Goal: Contribute content

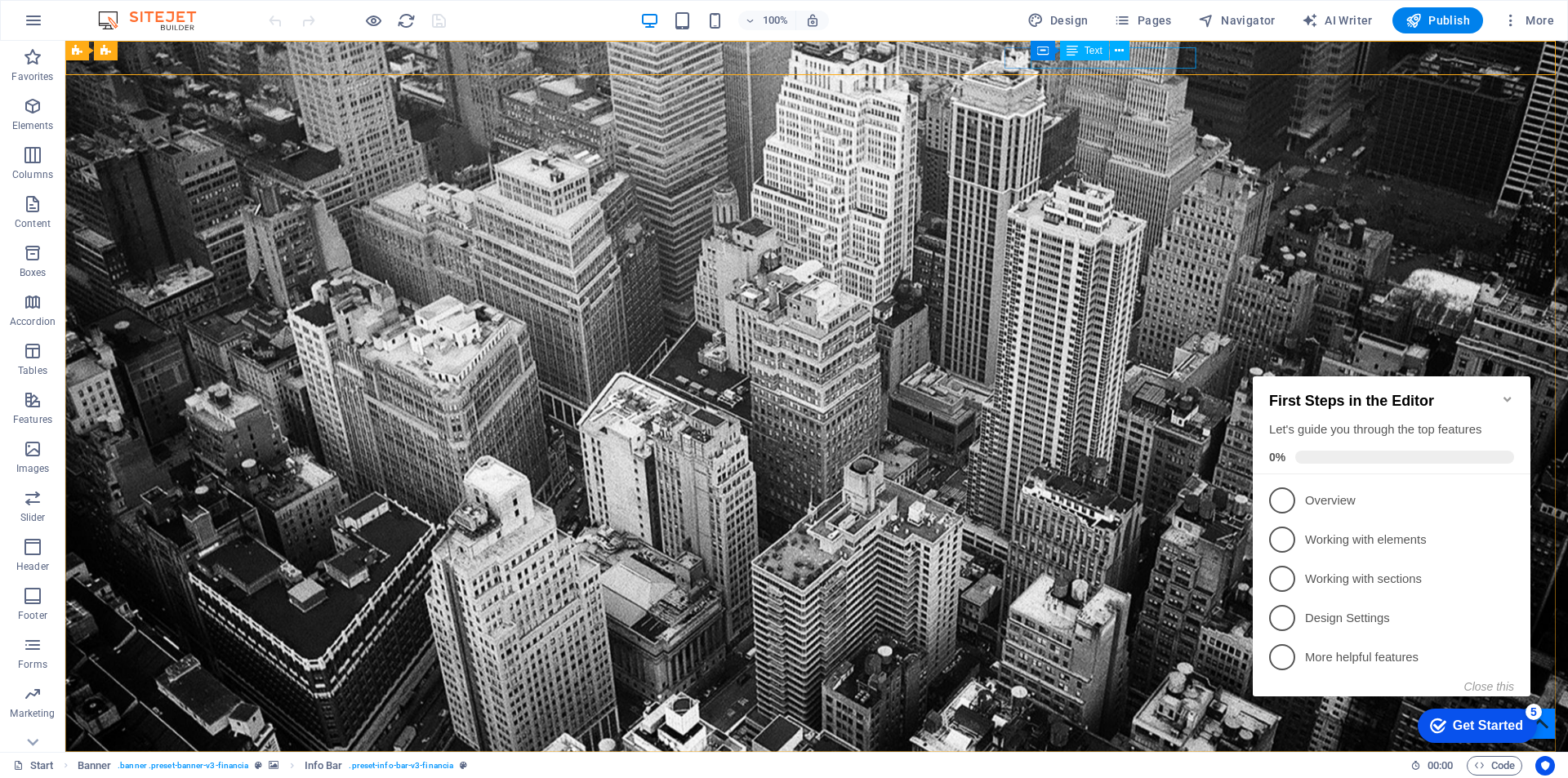
click at [1083, 48] on div "Text" at bounding box center [1084, 50] width 49 height 20
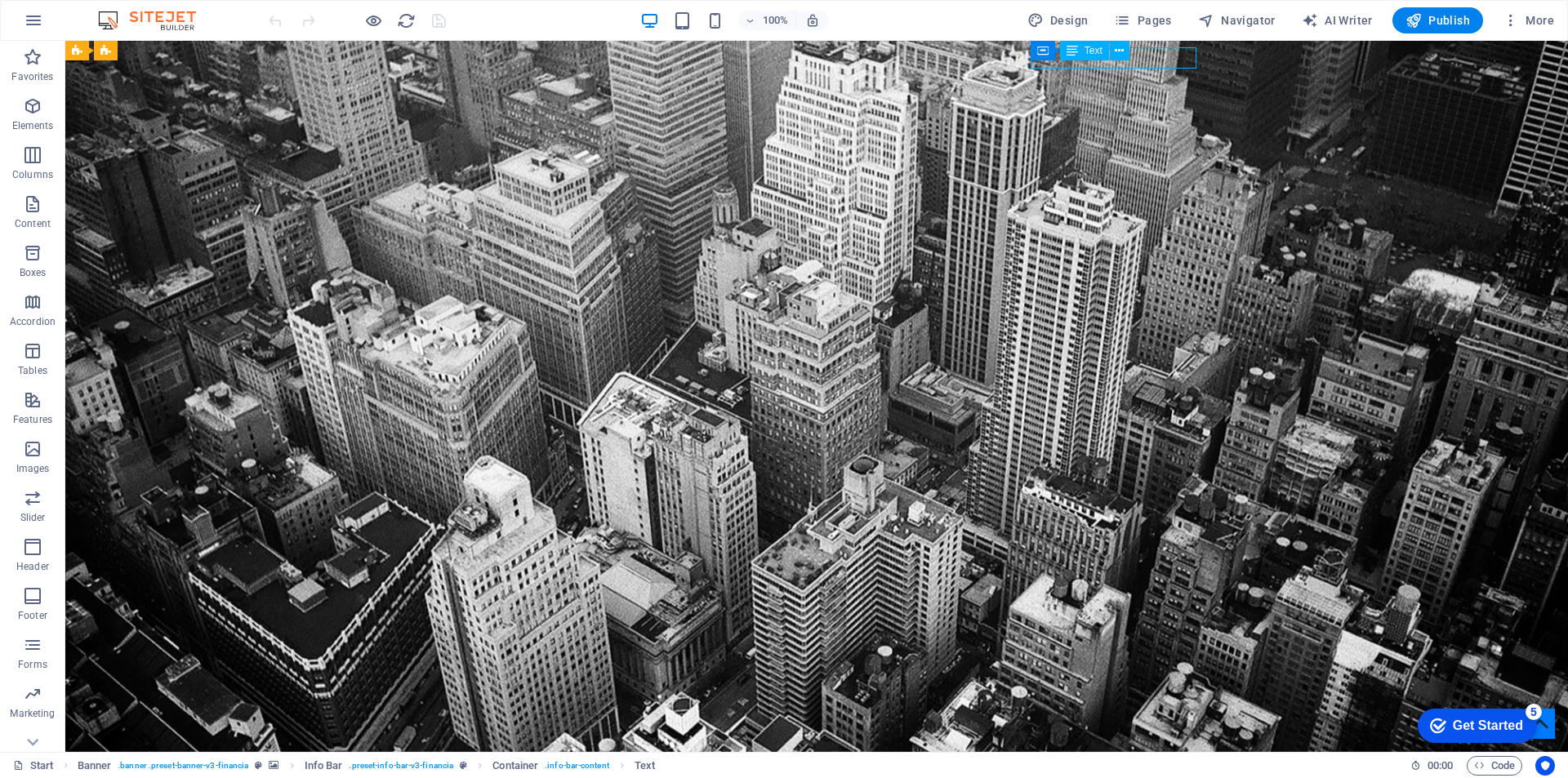
click at [1091, 50] on span "Text" at bounding box center [1092, 50] width 18 height 10
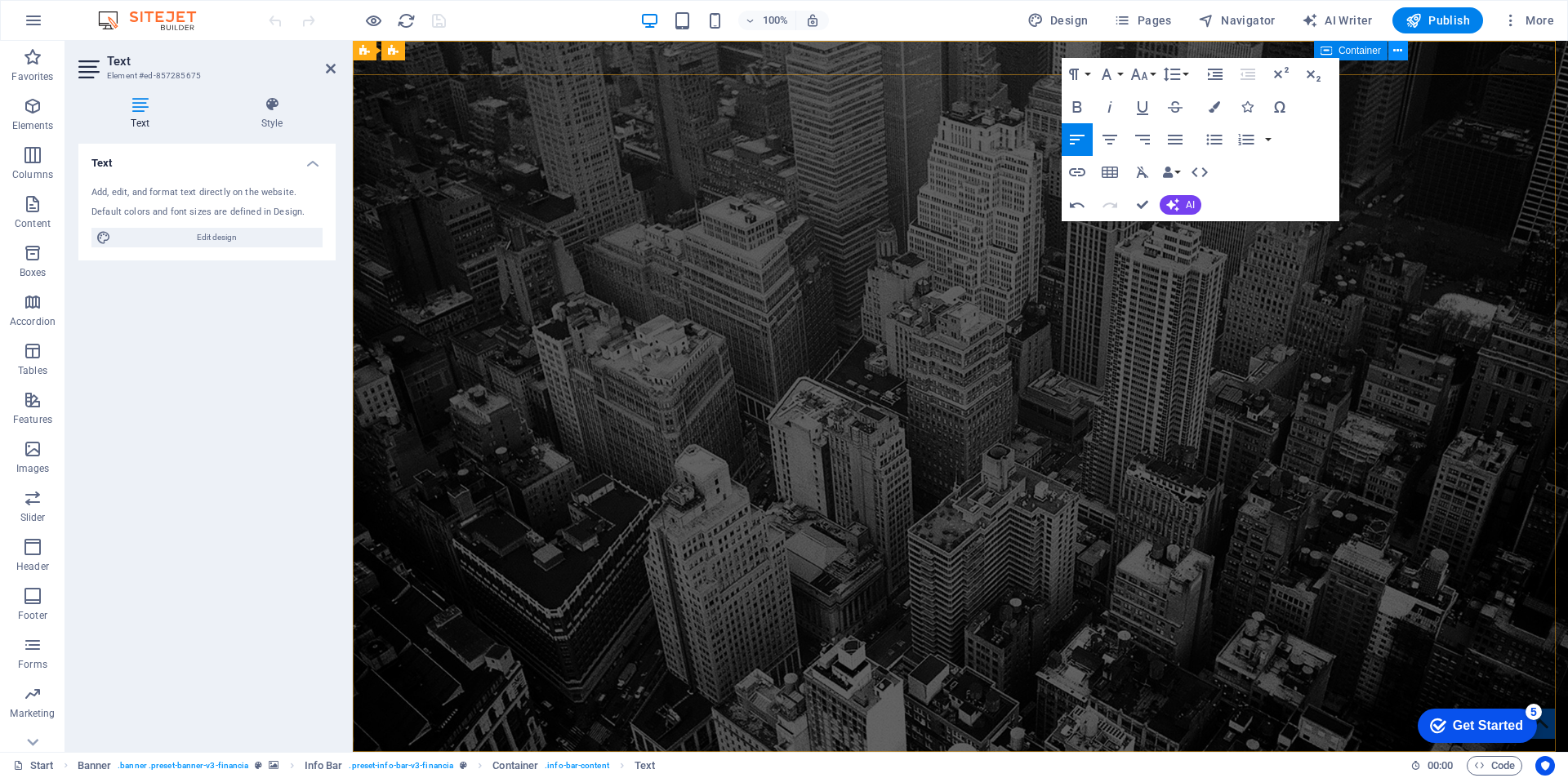
click at [1396, 53] on icon at bounding box center [1397, 51] width 9 height 17
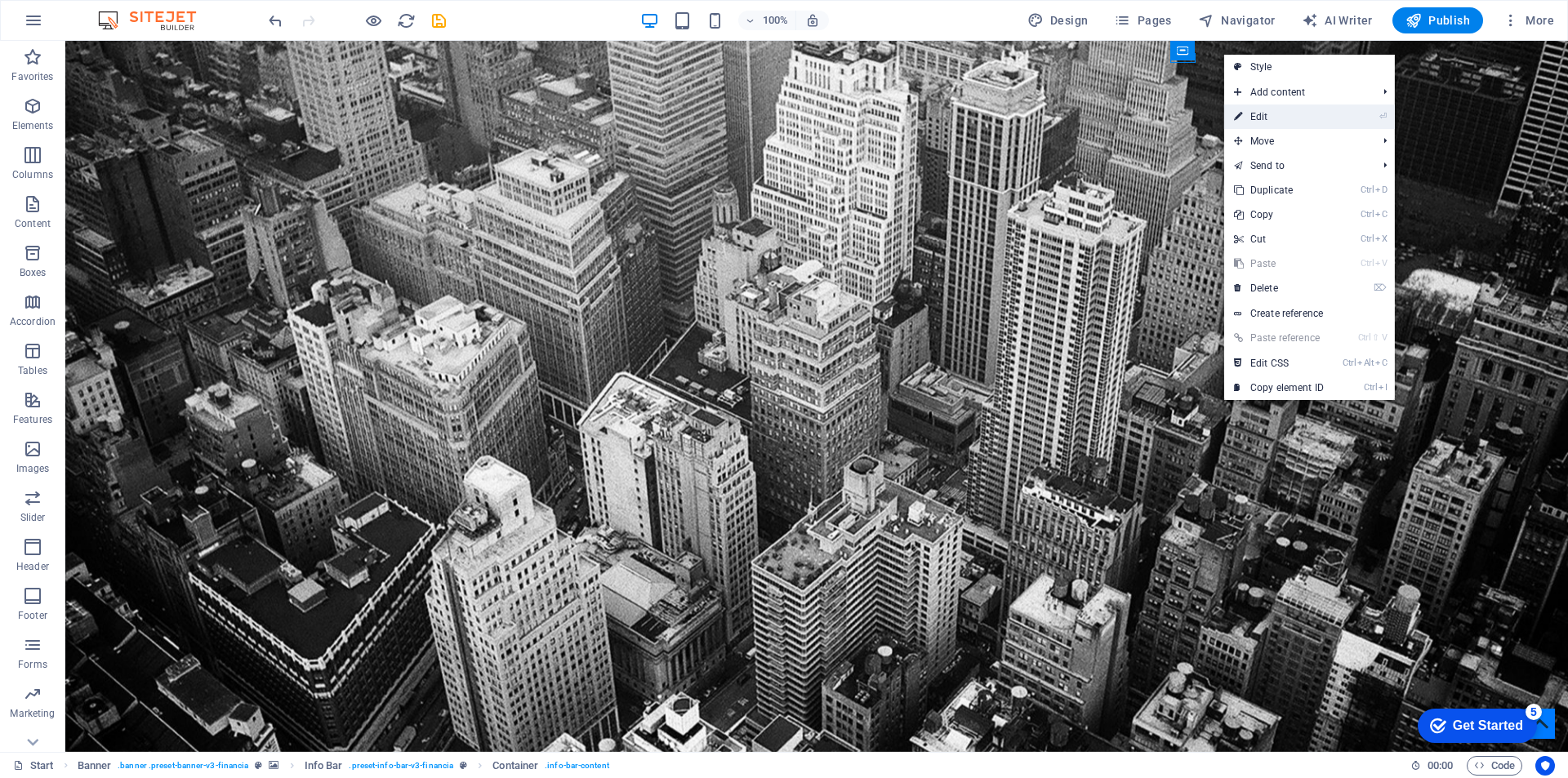
drag, startPoint x: 1273, startPoint y: 116, endPoint x: 861, endPoint y: 86, distance: 413.1
click at [1273, 116] on link "⏎ Edit" at bounding box center [1278, 117] width 109 height 24
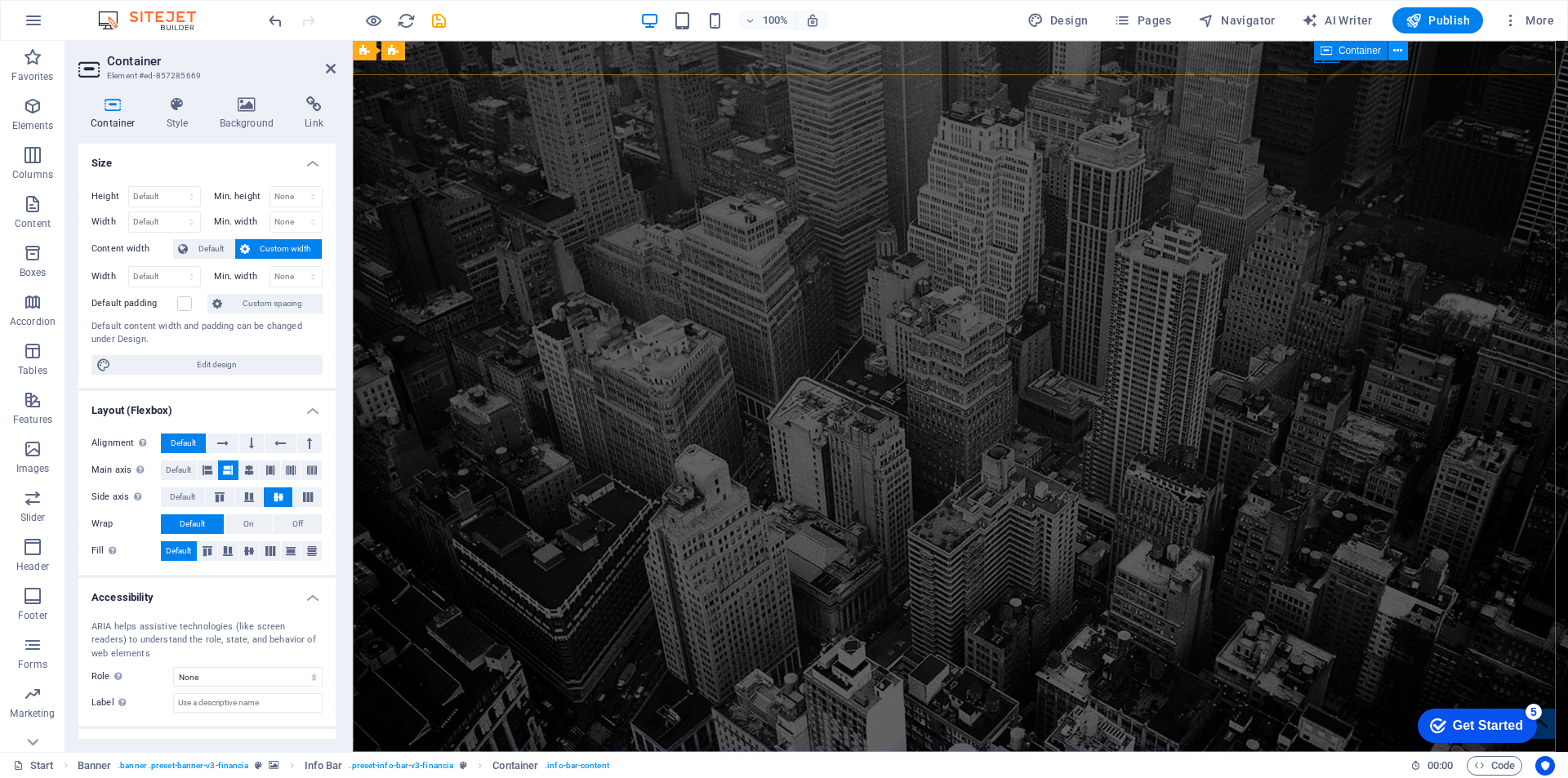
click at [1395, 55] on icon at bounding box center [1397, 51] width 9 height 17
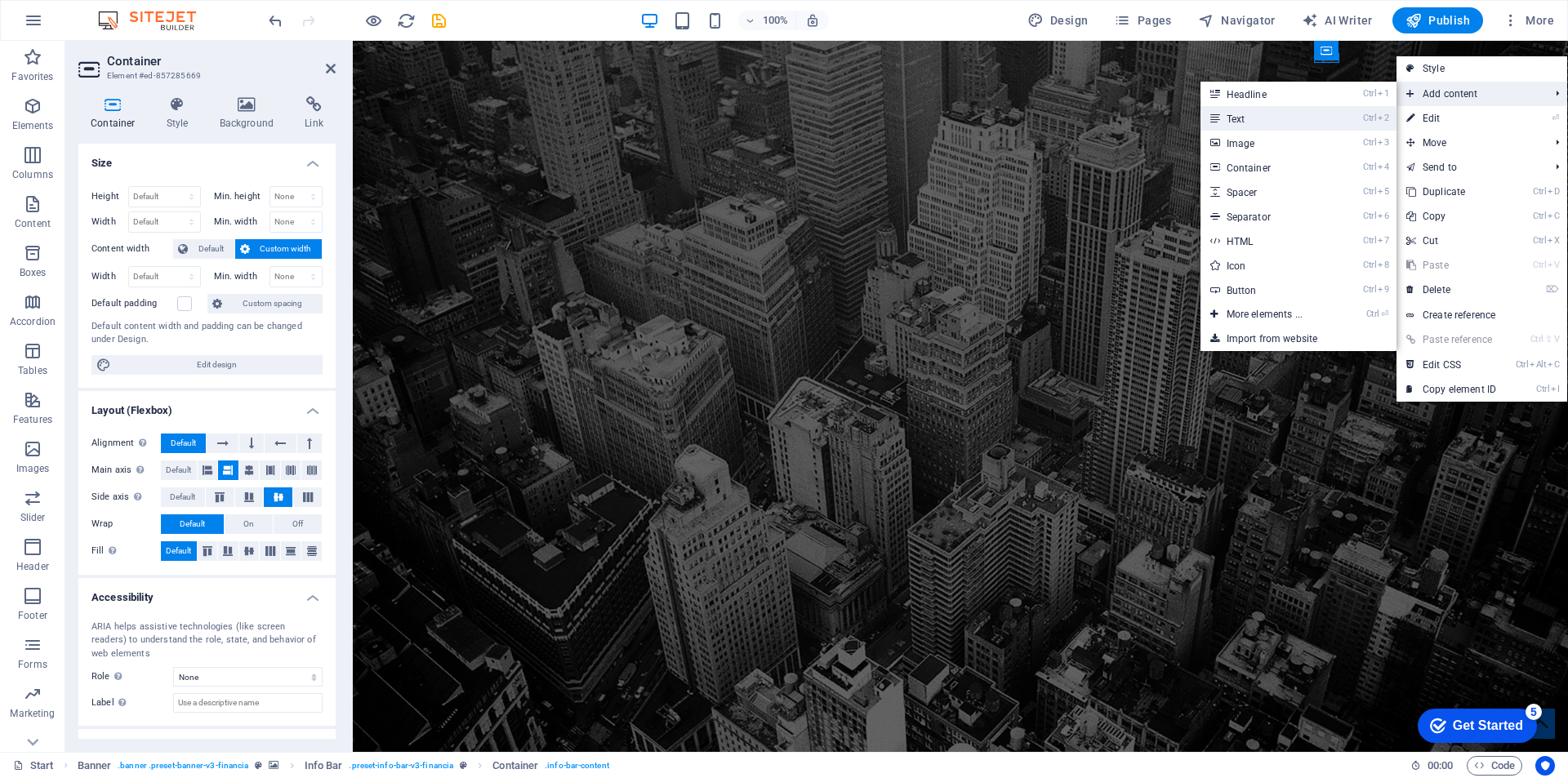
click at [1297, 111] on link "Ctrl 2 Text" at bounding box center [1268, 118] width 134 height 24
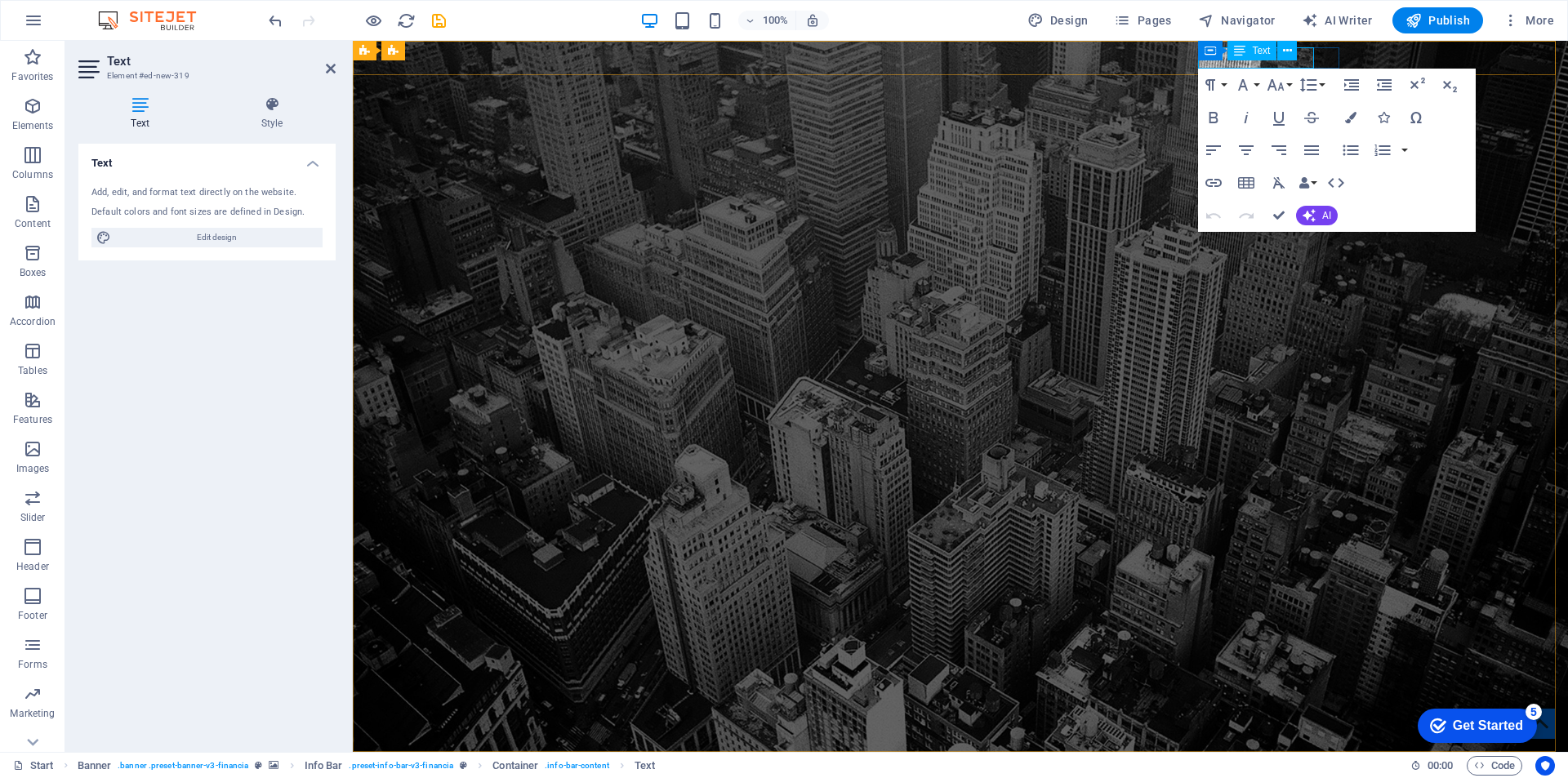
click at [1248, 50] on div "Text" at bounding box center [1252, 50] width 49 height 20
click at [1284, 50] on icon at bounding box center [1283, 51] width 9 height 17
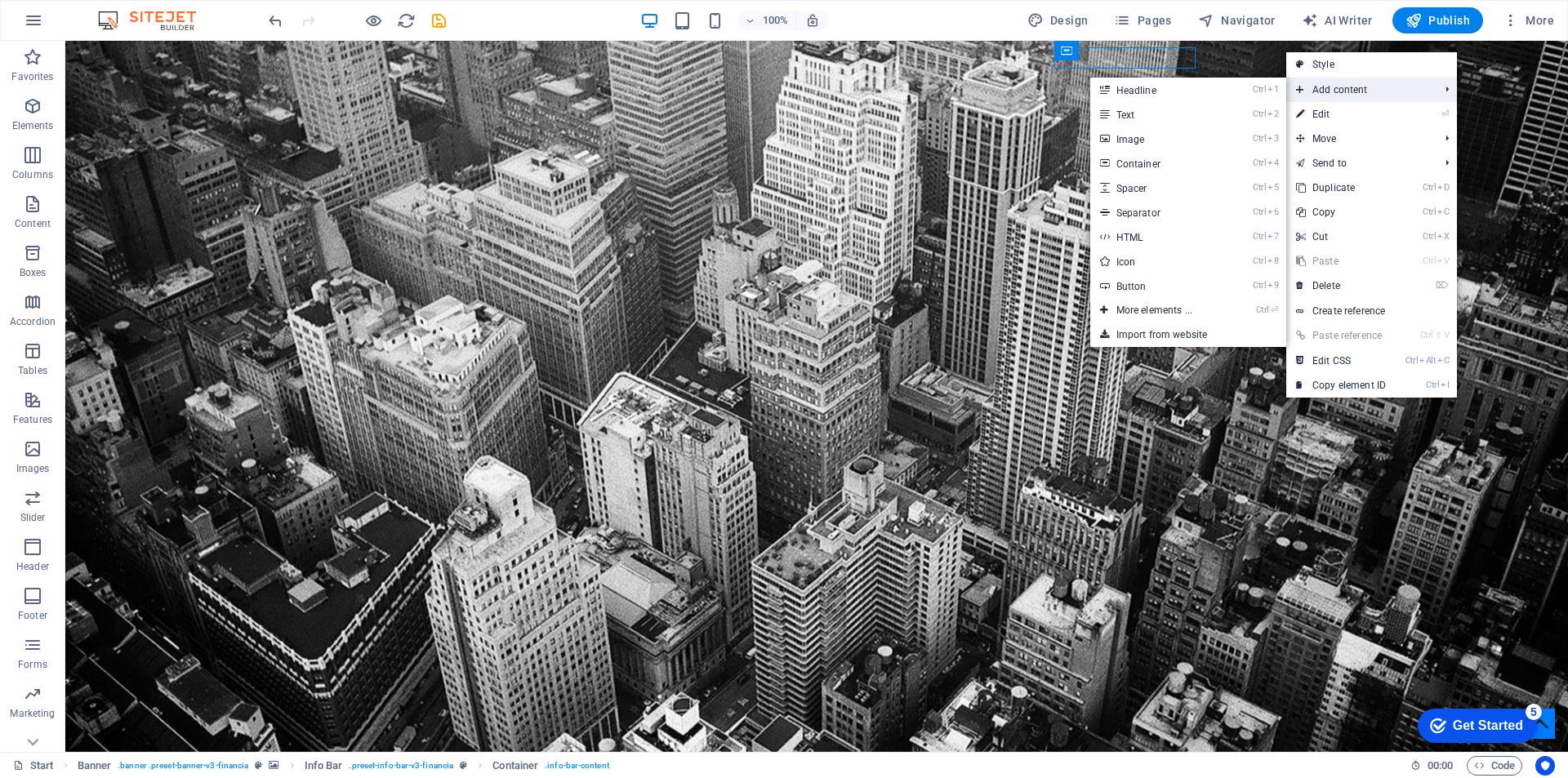
click at [1307, 82] on span "Add content" at bounding box center [1359, 90] width 146 height 24
click at [1307, 91] on span "Add content" at bounding box center [1359, 90] width 146 height 24
click at [1150, 118] on link "Ctrl 2 Text" at bounding box center [1158, 114] width 134 height 24
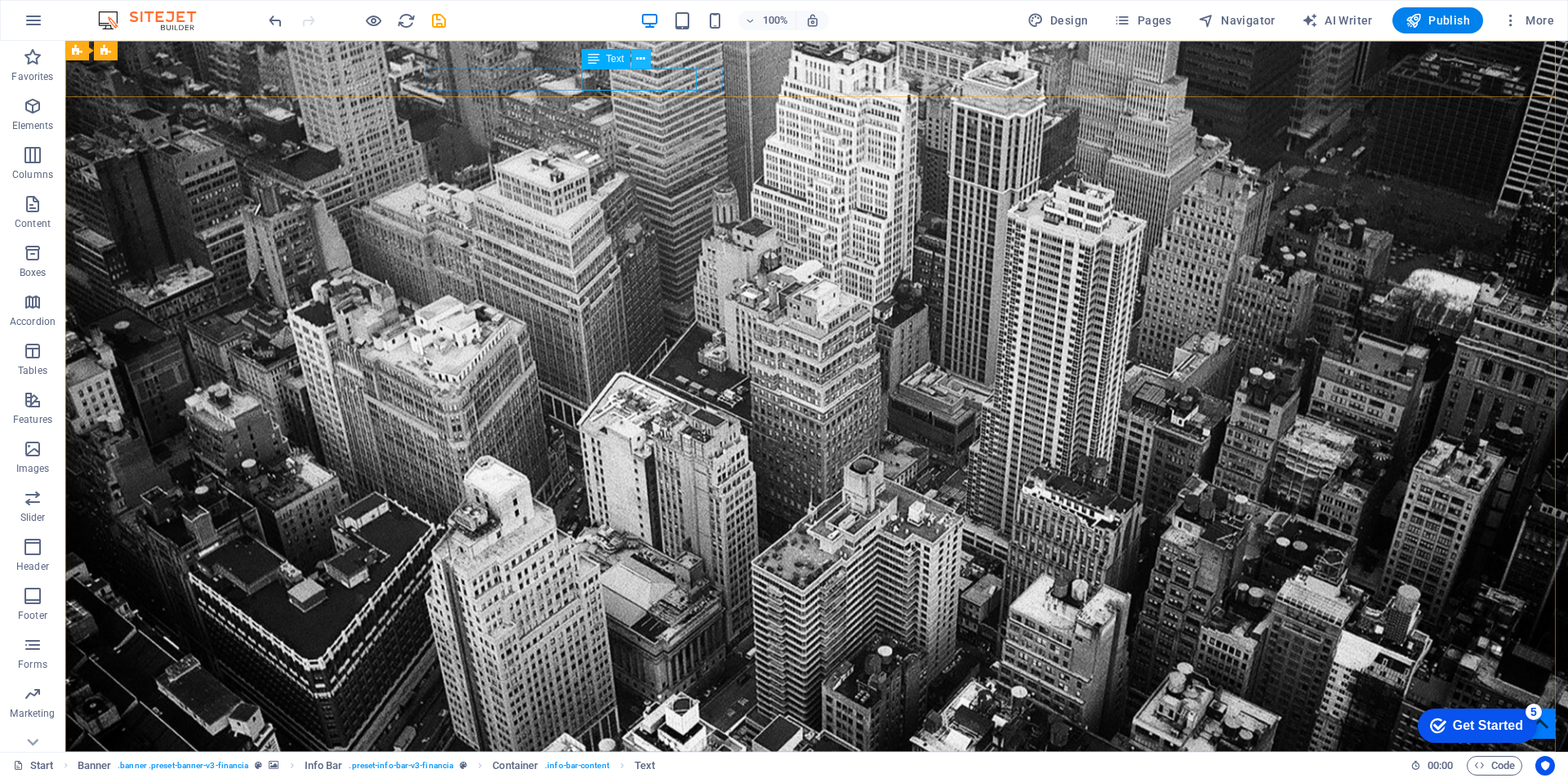
click at [639, 61] on icon at bounding box center [641, 59] width 9 height 17
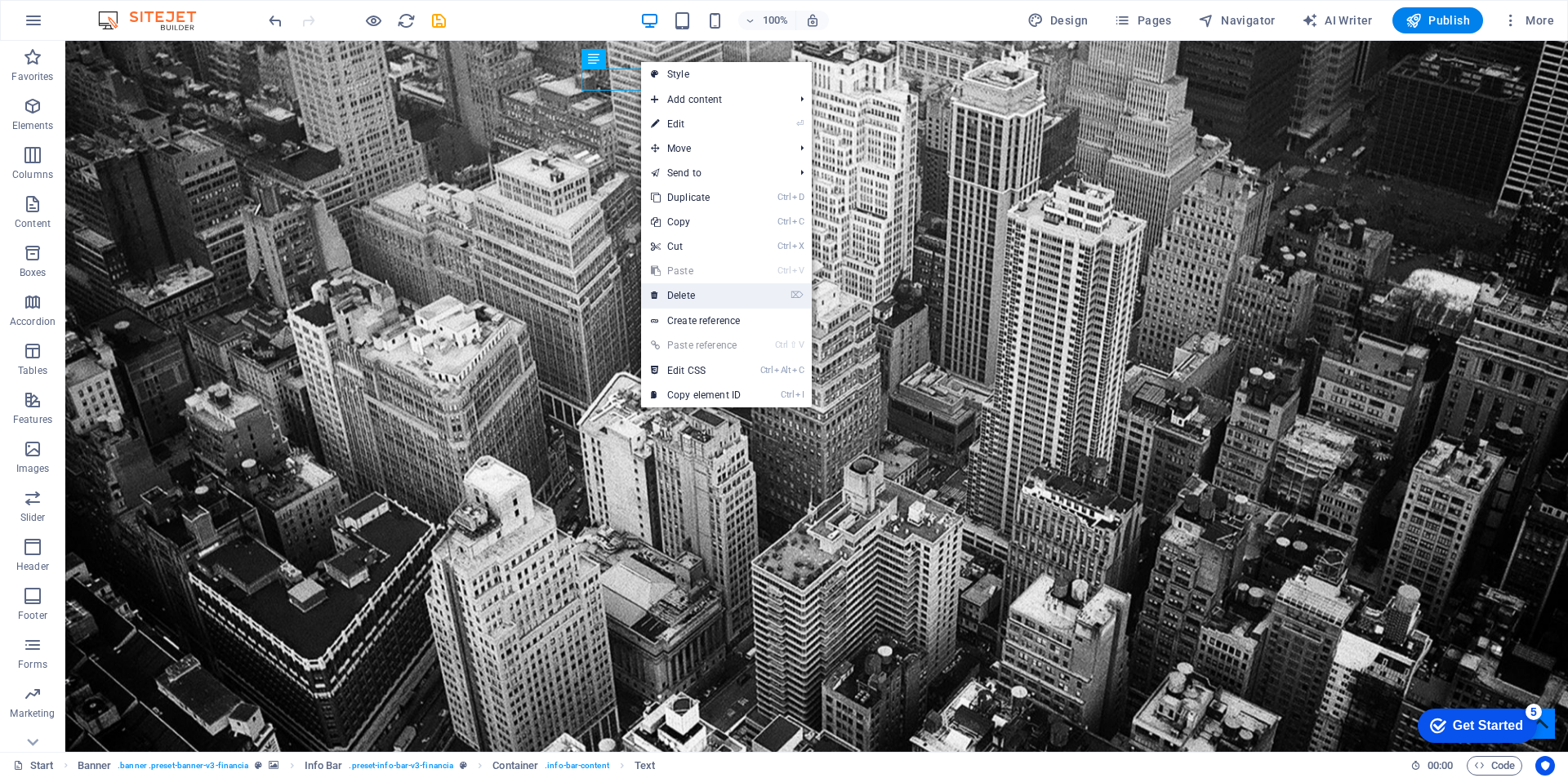
drag, startPoint x: 684, startPoint y: 293, endPoint x: 558, endPoint y: 164, distance: 180.3
click at [684, 293] on link "⌦ Delete" at bounding box center [695, 296] width 109 height 24
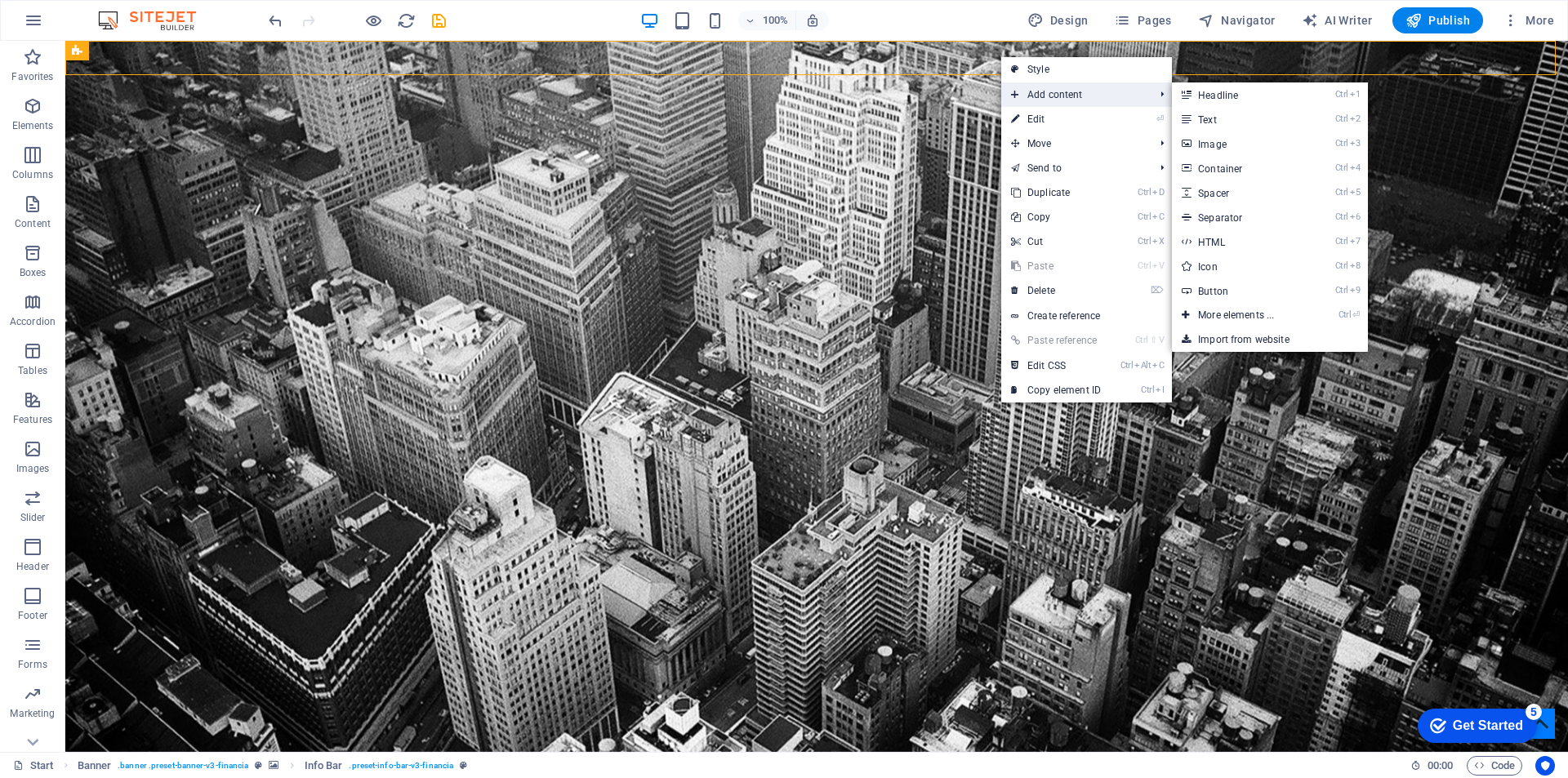
click at [1018, 89] on icon at bounding box center [1015, 94] width 8 height 24
click at [1219, 117] on link "Ctrl 2 Text" at bounding box center [1239, 119] width 134 height 24
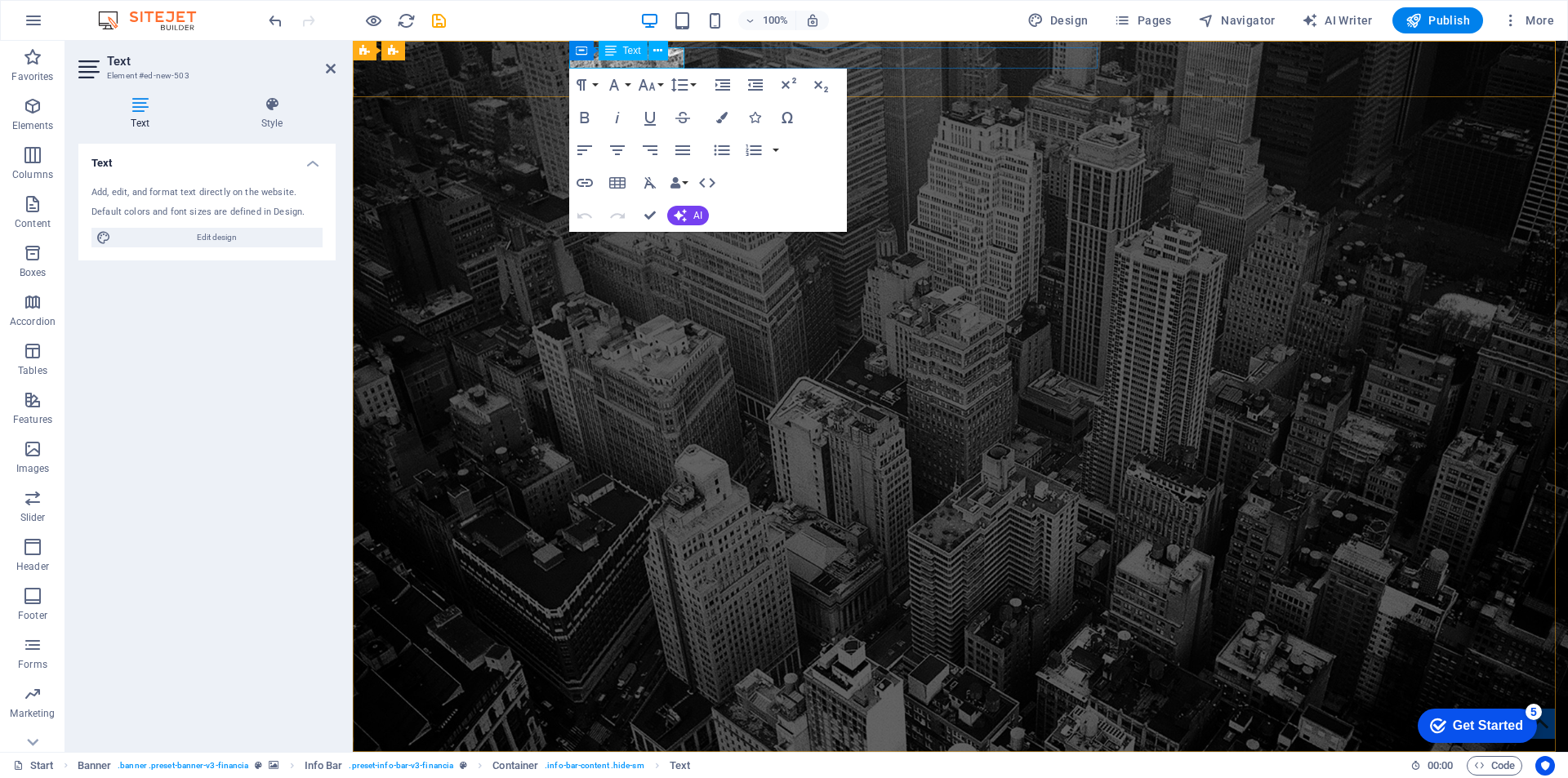
click at [628, 51] on span "Text" at bounding box center [631, 50] width 18 height 10
click at [655, 53] on icon at bounding box center [658, 51] width 9 height 17
click at [629, 60] on div "Text" at bounding box center [623, 50] width 49 height 20
click at [586, 758] on p "New text element" at bounding box center [953, 769] width 757 height 21
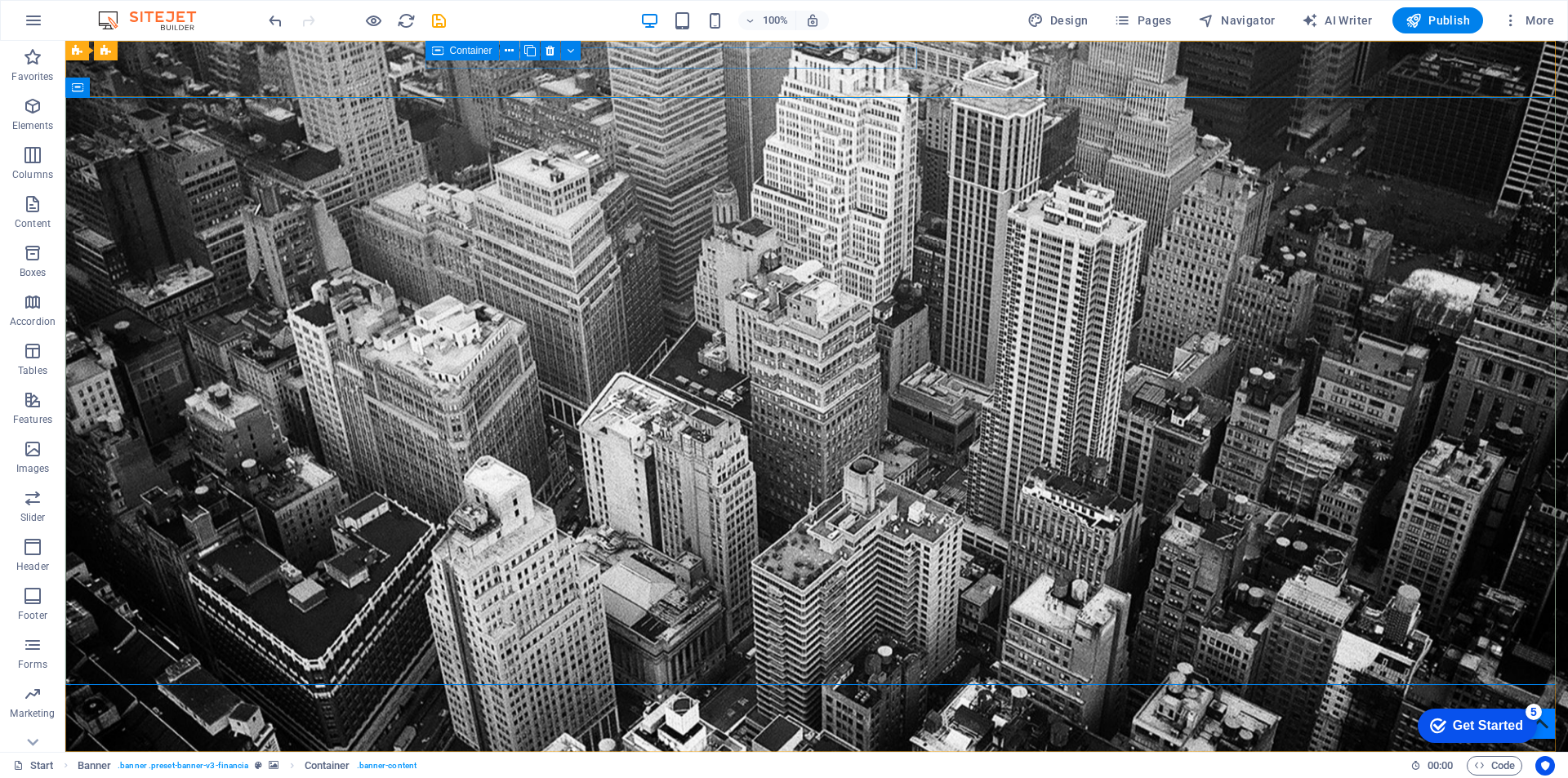
click at [436, 57] on icon at bounding box center [437, 50] width 11 height 20
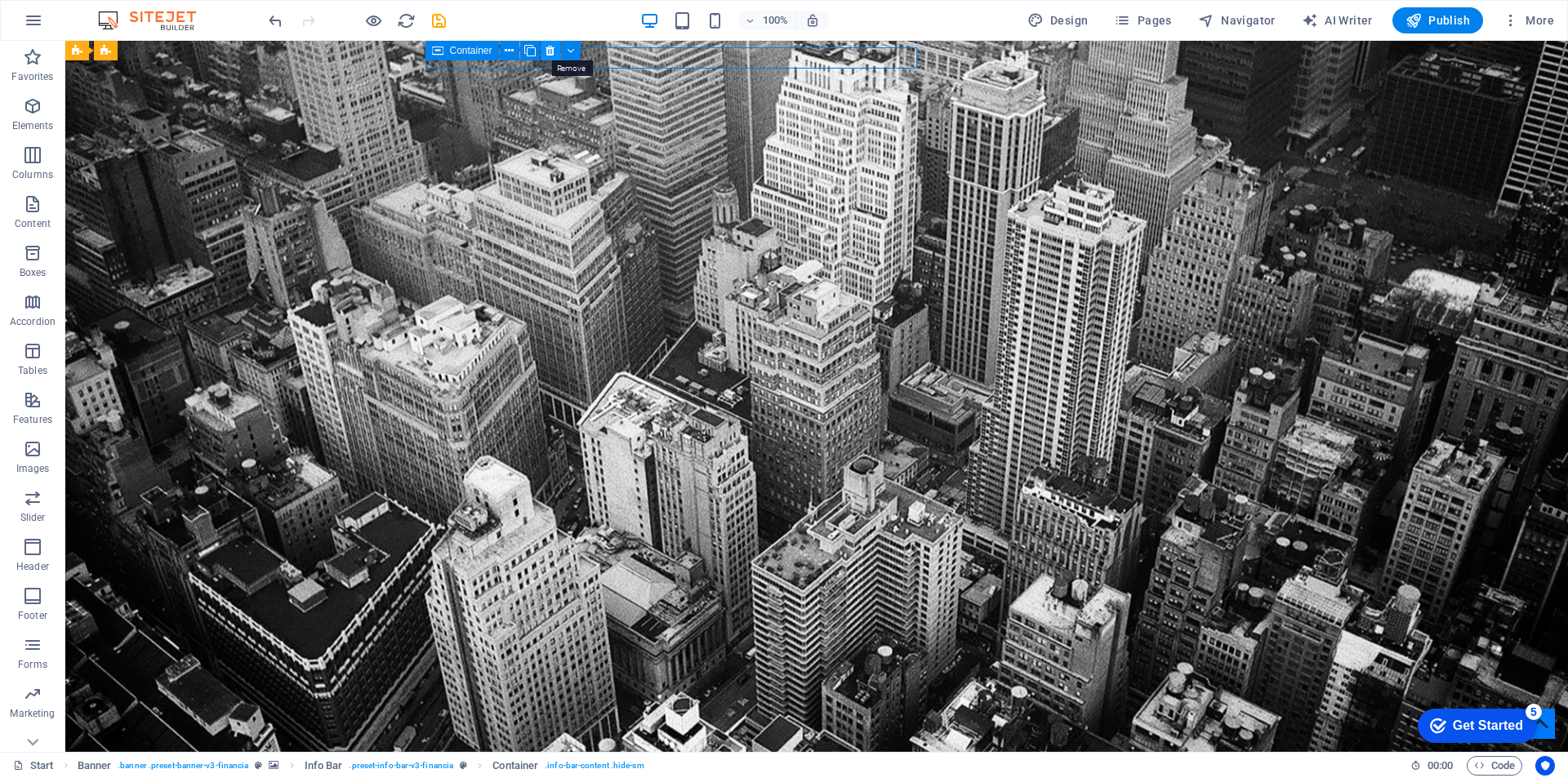
click at [545, 51] on button at bounding box center [549, 50] width 20 height 20
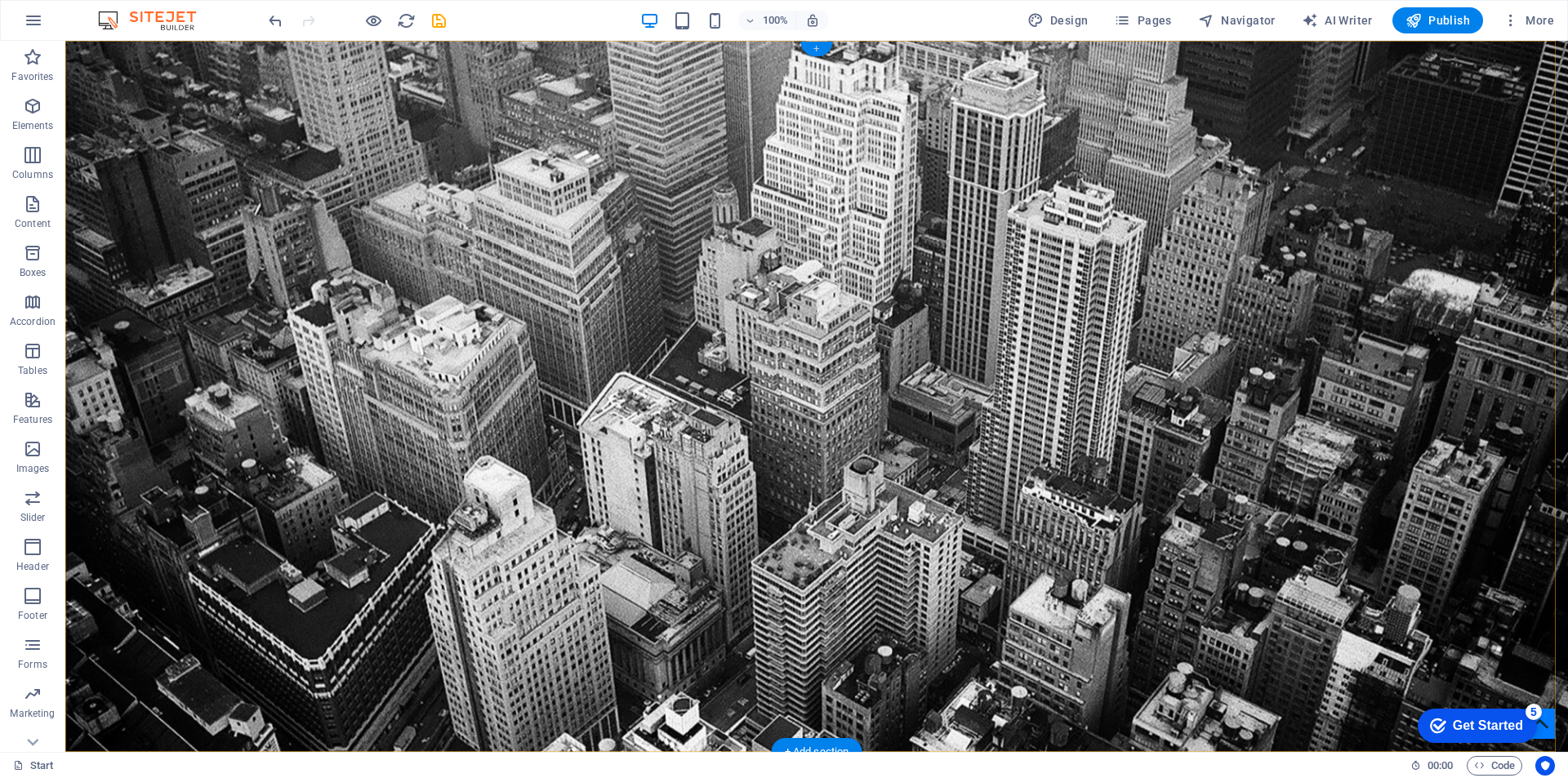
click at [824, 49] on div "+" at bounding box center [816, 49] width 32 height 15
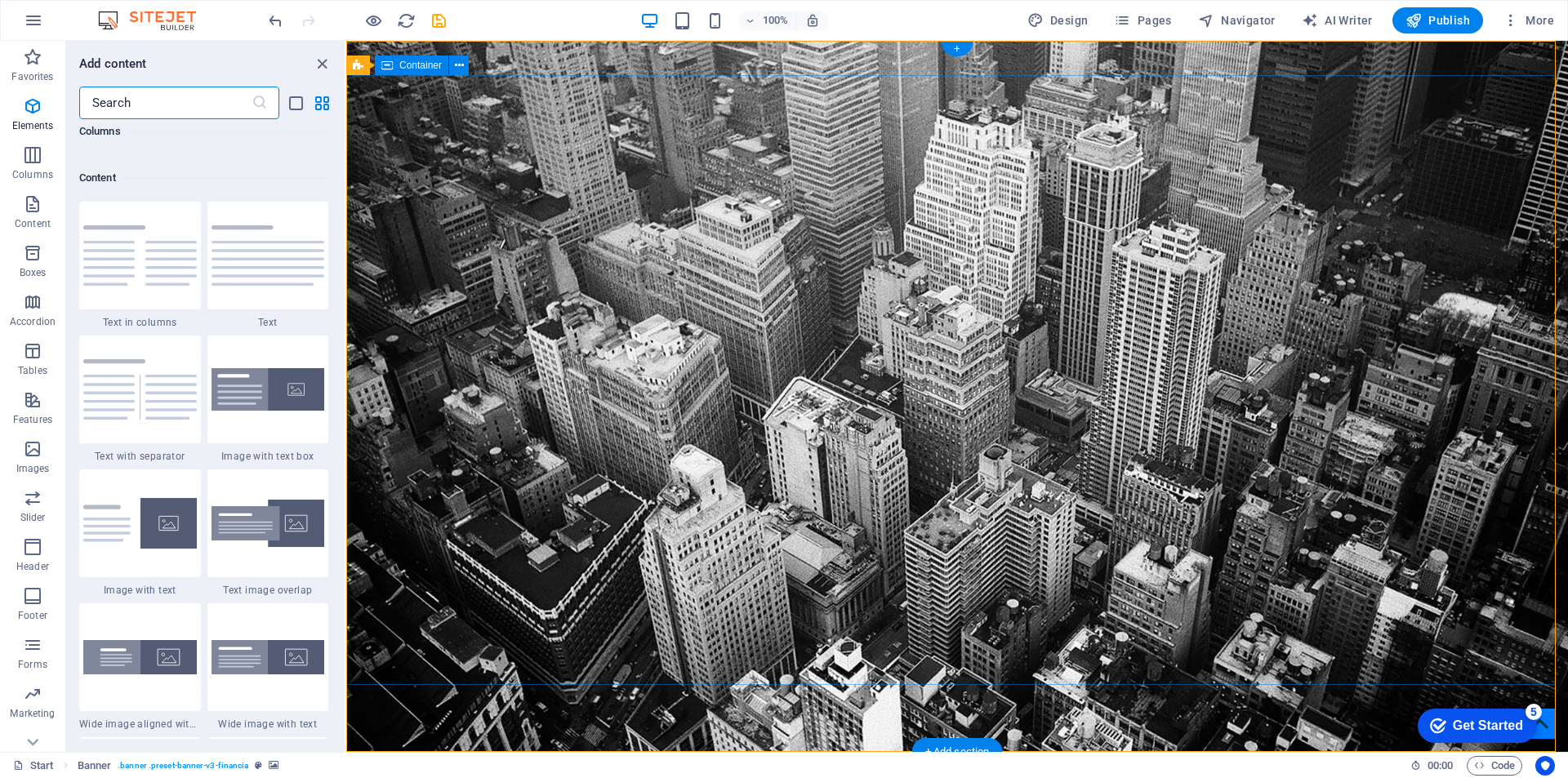
scroll to position [2857, 0]
